Goal: Task Accomplishment & Management: Use online tool/utility

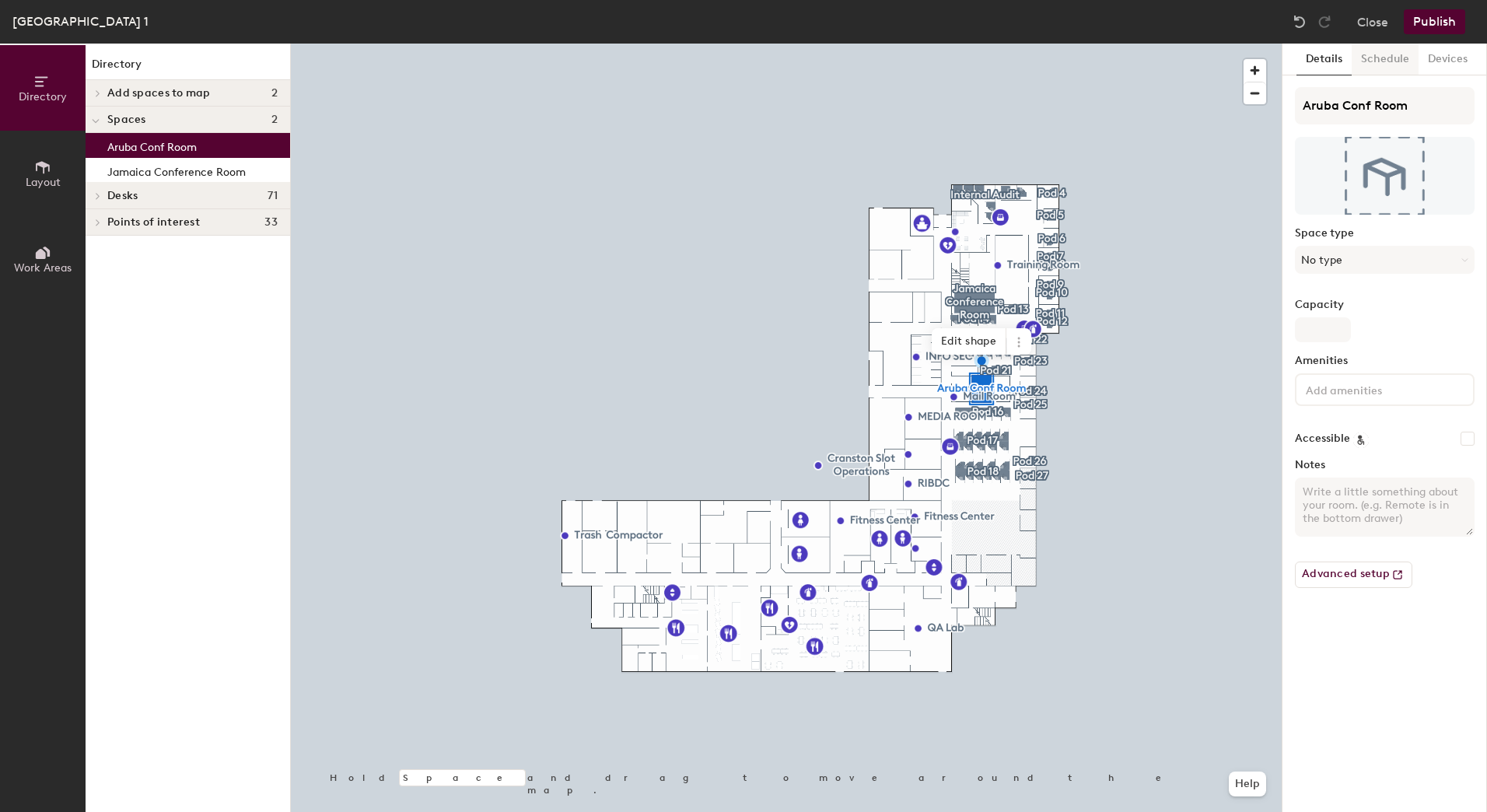
click at [1382, 60] on button "Schedule" at bounding box center [1385, 60] width 67 height 32
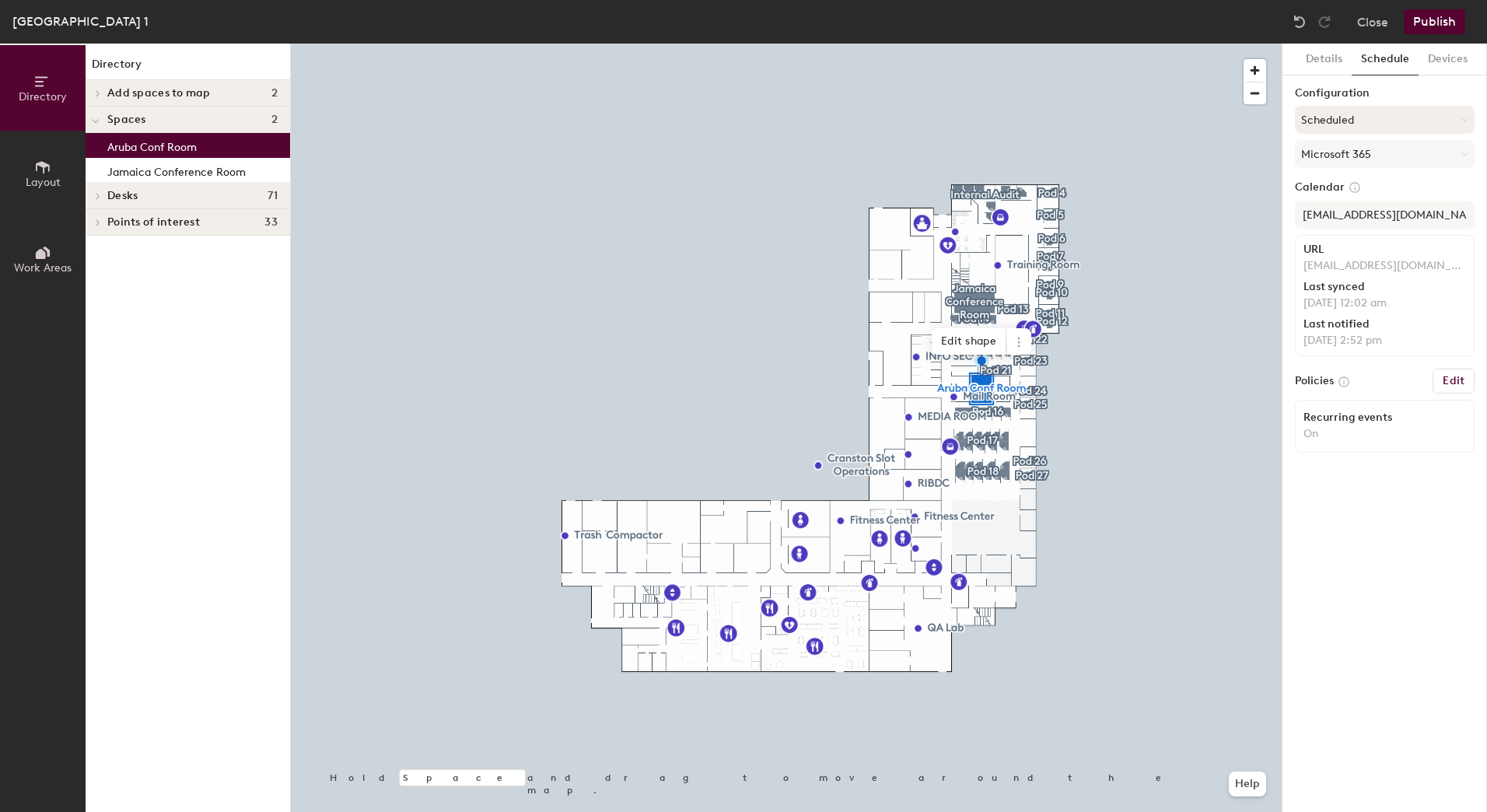
click at [1393, 109] on button "Scheduled" at bounding box center [1384, 120] width 179 height 28
click at [1355, 158] on div "On-demand" at bounding box center [1384, 158] width 178 height 24
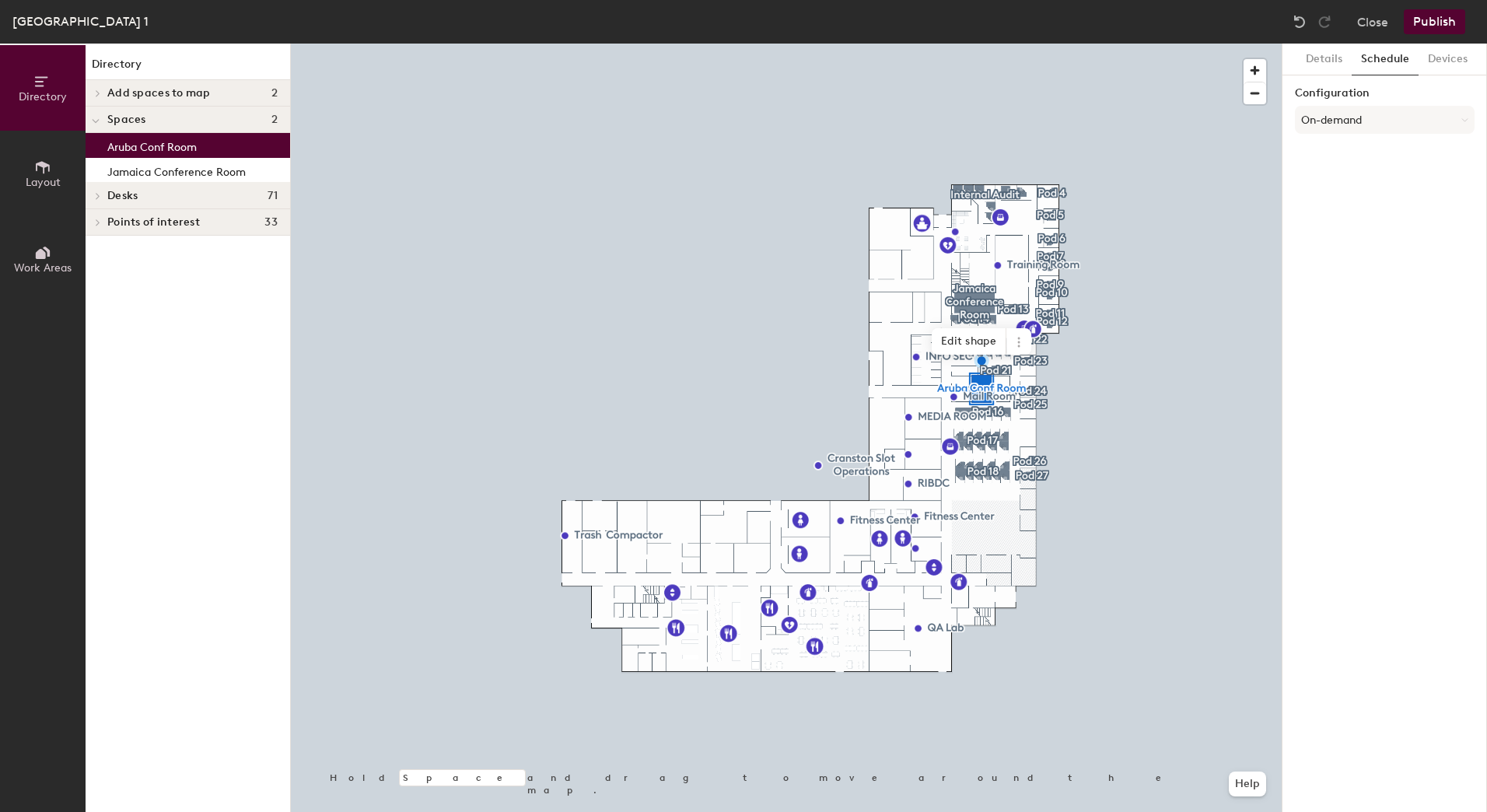
click at [1427, 18] on button "Publish" at bounding box center [1434, 22] width 62 height 25
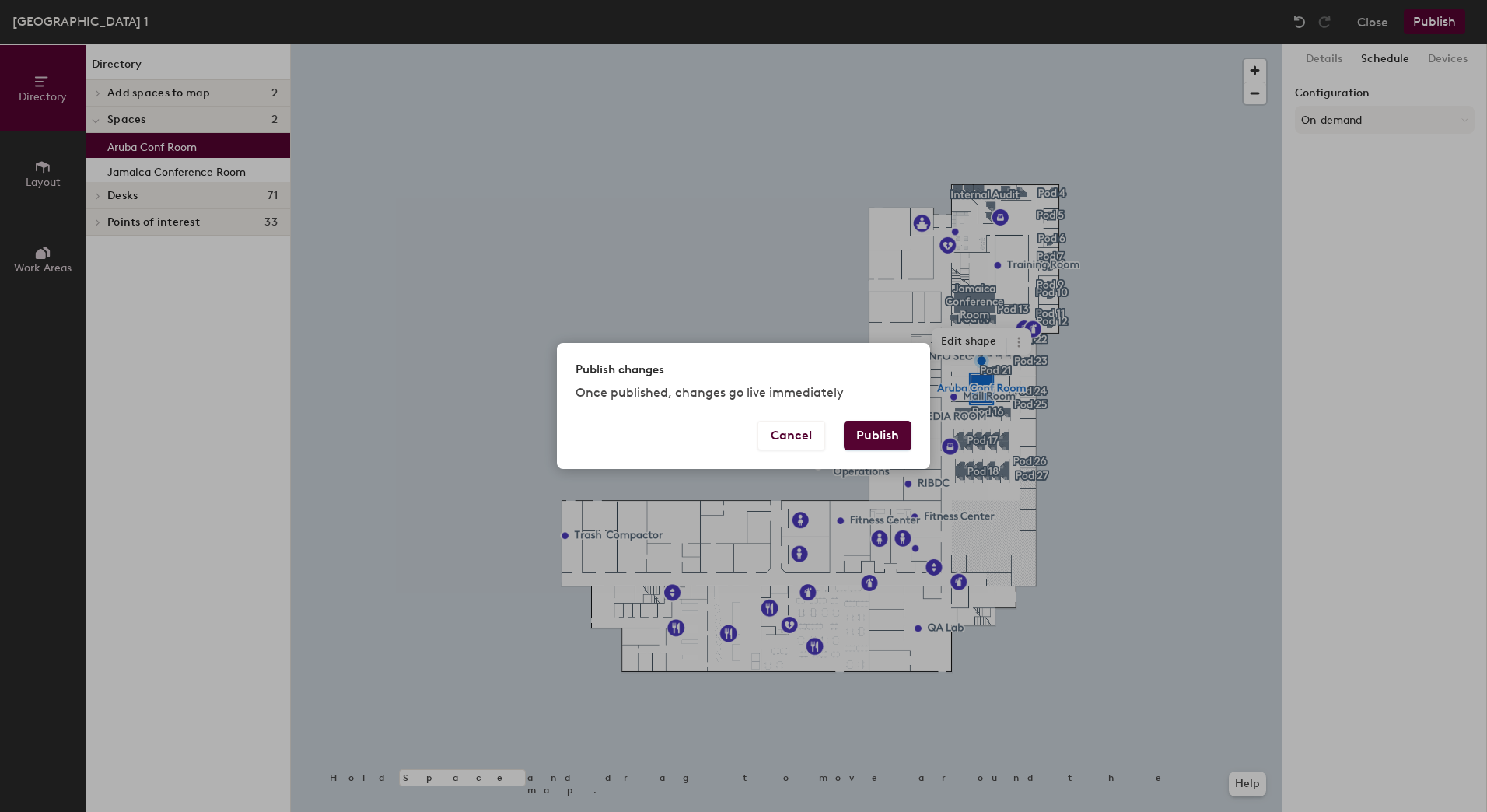
click at [882, 435] on button "Publish" at bounding box center [877, 436] width 68 height 30
